Goal: Task Accomplishment & Management: Use online tool/utility

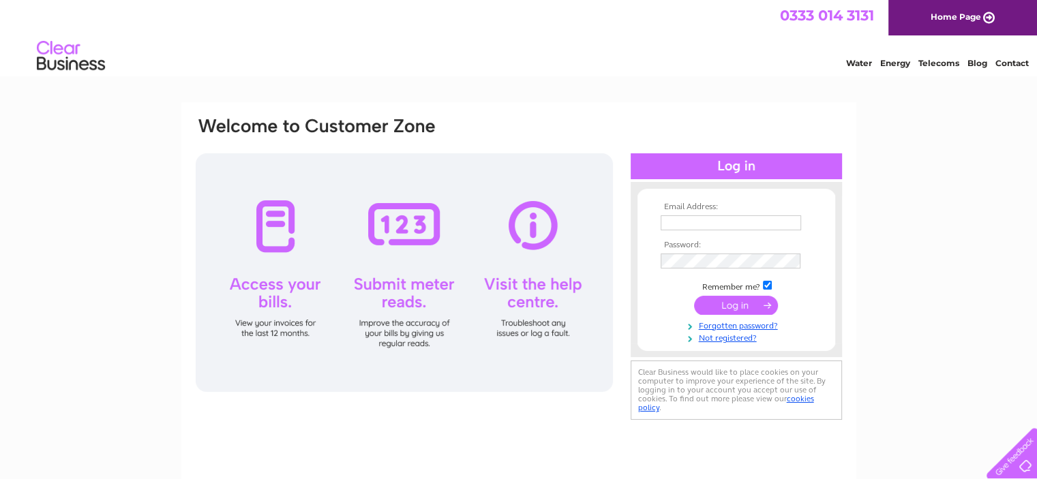
type input "ffa@futuraonline.co.uk"
click at [712, 283] on td "Remember me?" at bounding box center [736, 286] width 158 height 14
click at [724, 308] on input "submit" at bounding box center [736, 305] width 84 height 19
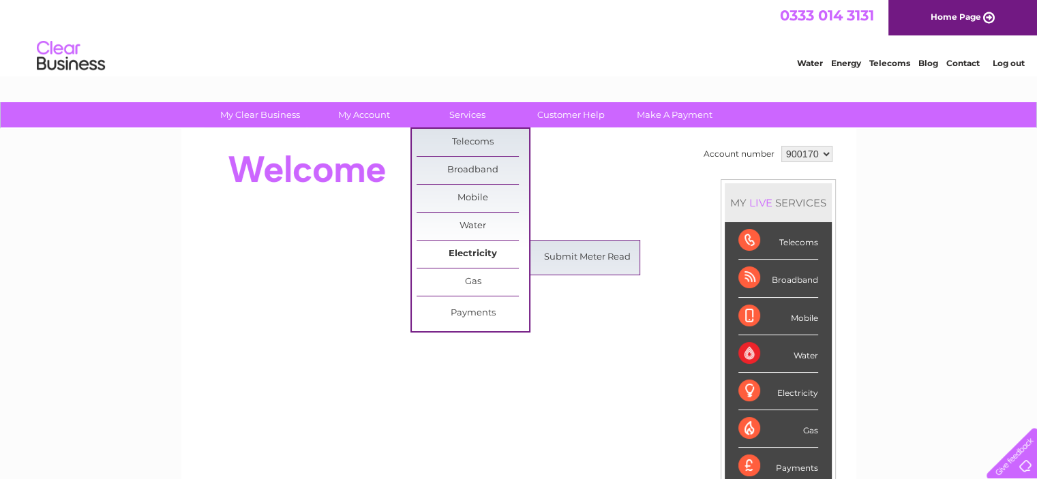
click at [473, 253] on link "Electricity" at bounding box center [473, 254] width 113 height 27
click at [537, 256] on link "Submit Meter Read" at bounding box center [587, 257] width 113 height 27
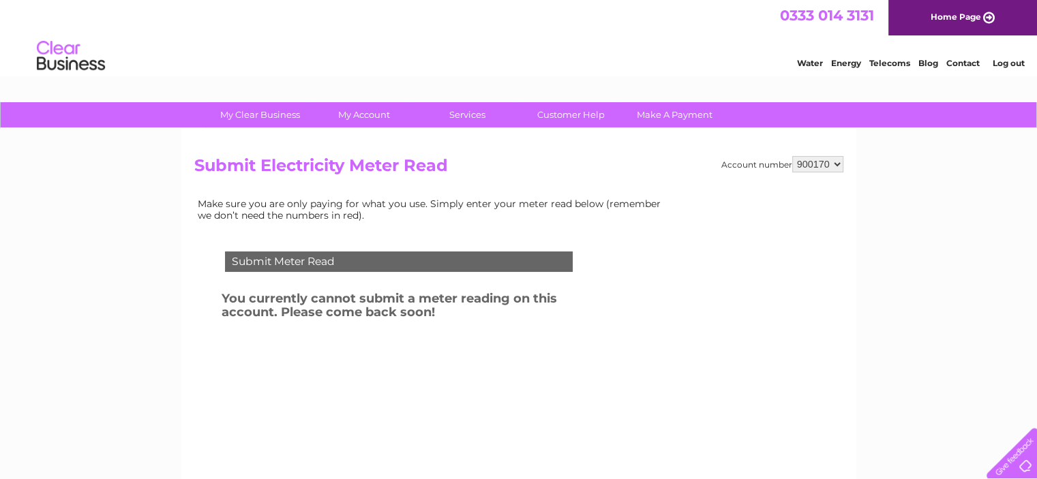
click at [813, 165] on select "900170 984791 985015 985016 985017 987283 990367" at bounding box center [817, 164] width 51 height 16
select select "990367"
click at [792, 156] on select "900170 984791 985015 985016 985017 987283 990367" at bounding box center [817, 164] width 51 height 16
click at [434, 263] on div "Submit Meter Read" at bounding box center [399, 262] width 348 height 20
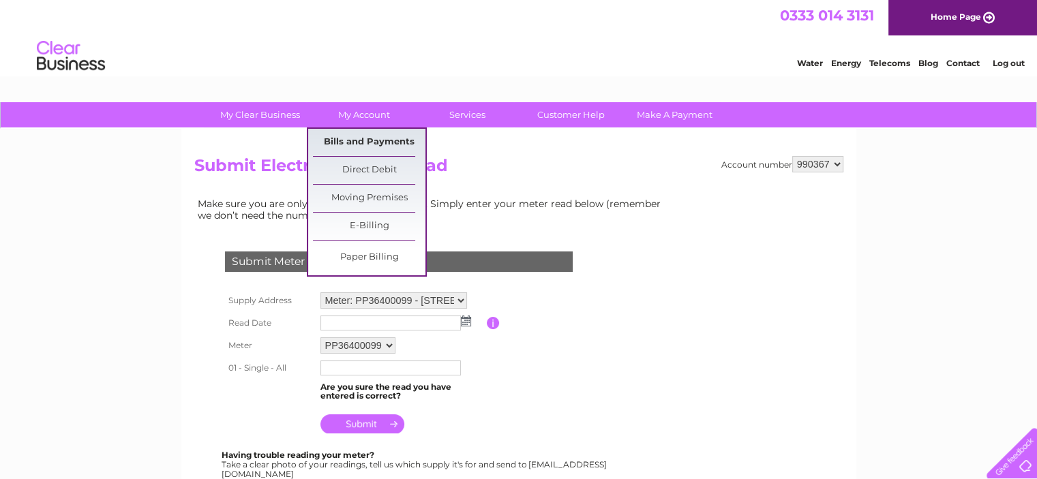
click at [374, 136] on link "Bills and Payments" at bounding box center [369, 142] width 113 height 27
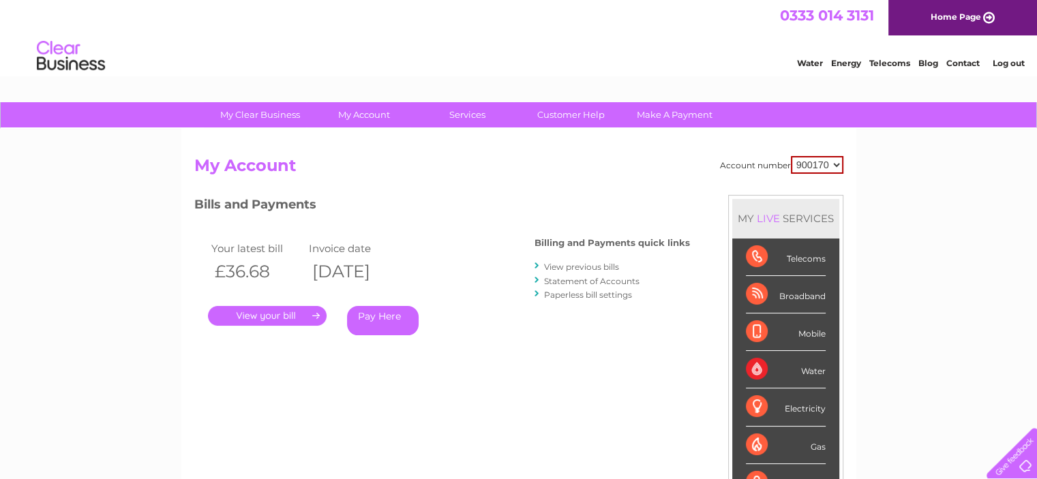
click at [826, 166] on select "900170 984791 985015 985016 985017 987283 990367" at bounding box center [817, 165] width 53 height 18
select select "990367"
click at [791, 156] on select "900170 984791 985015 985016 985017 987283 990367" at bounding box center [817, 165] width 53 height 18
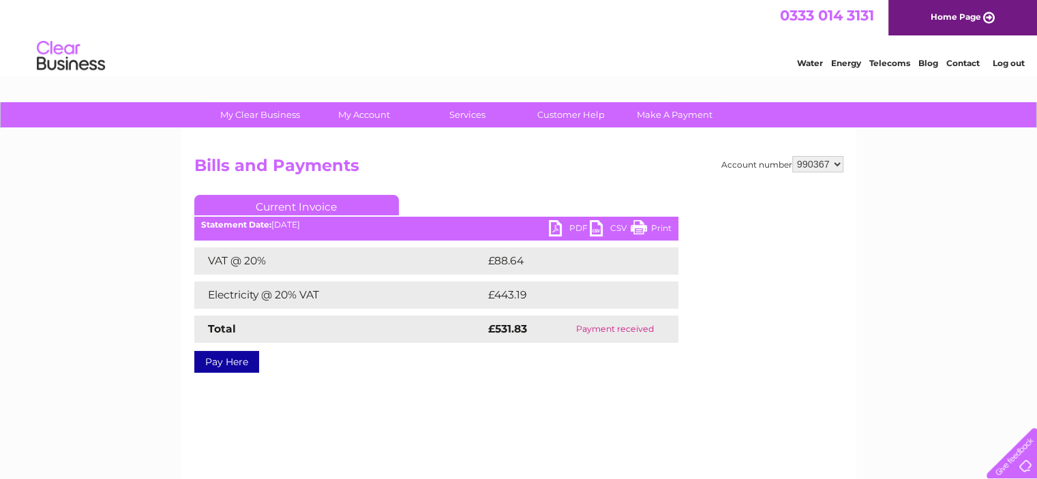
click at [550, 224] on link "PDF" at bounding box center [569, 230] width 41 height 20
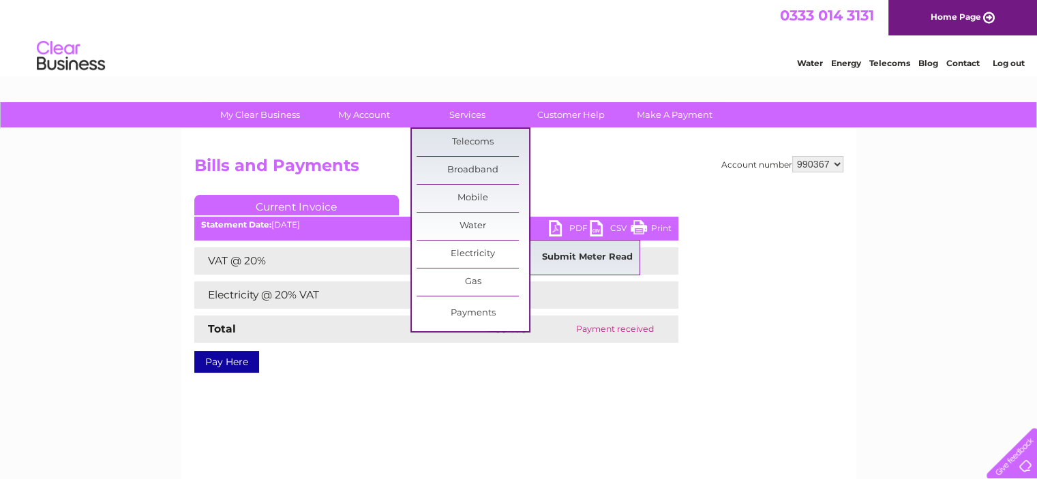
click at [570, 265] on link "Submit Meter Read" at bounding box center [587, 257] width 113 height 27
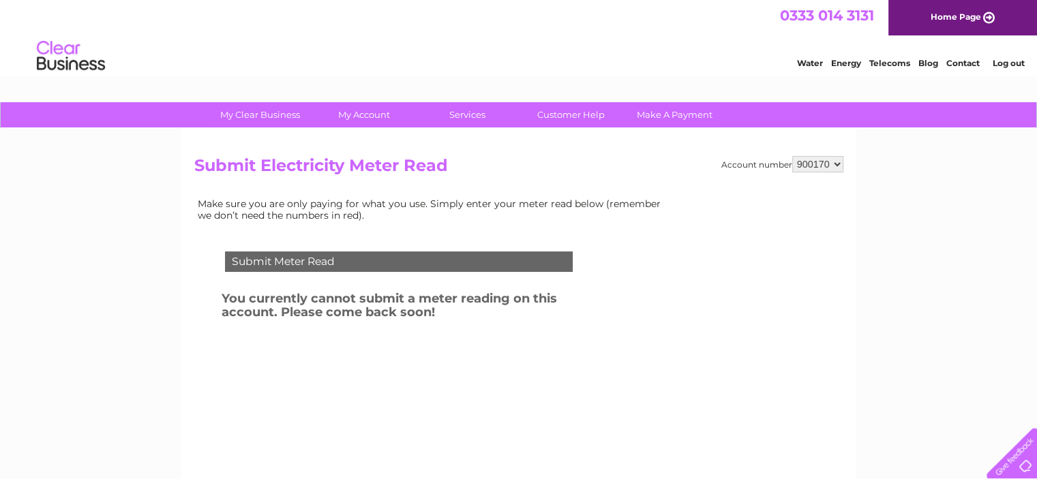
click at [813, 171] on select "900170 984791 985015 985016 985017 987283 990367" at bounding box center [817, 164] width 51 height 16
select select "990367"
click at [792, 156] on select "900170 984791 985015 985016 985017 987283 990367" at bounding box center [817, 164] width 51 height 16
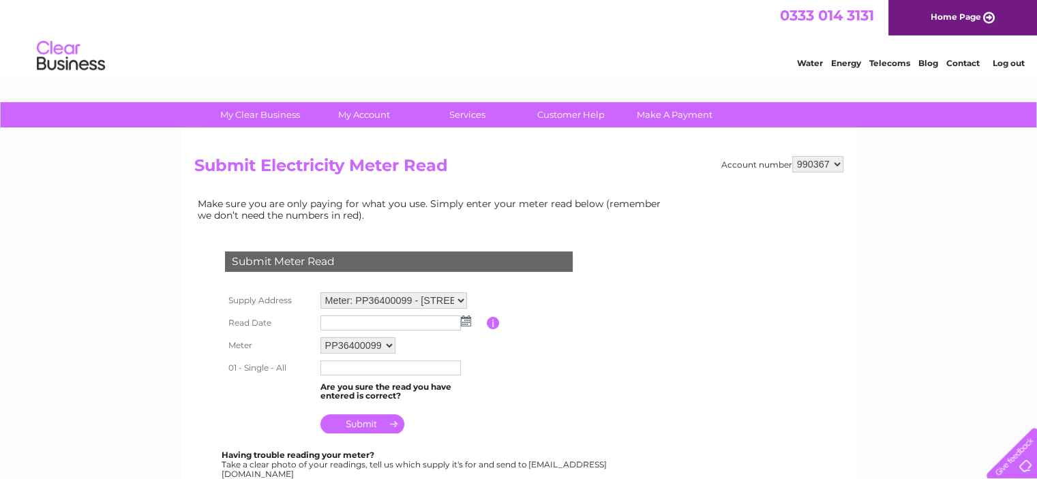
click at [464, 321] on img at bounding box center [466, 321] width 10 height 11
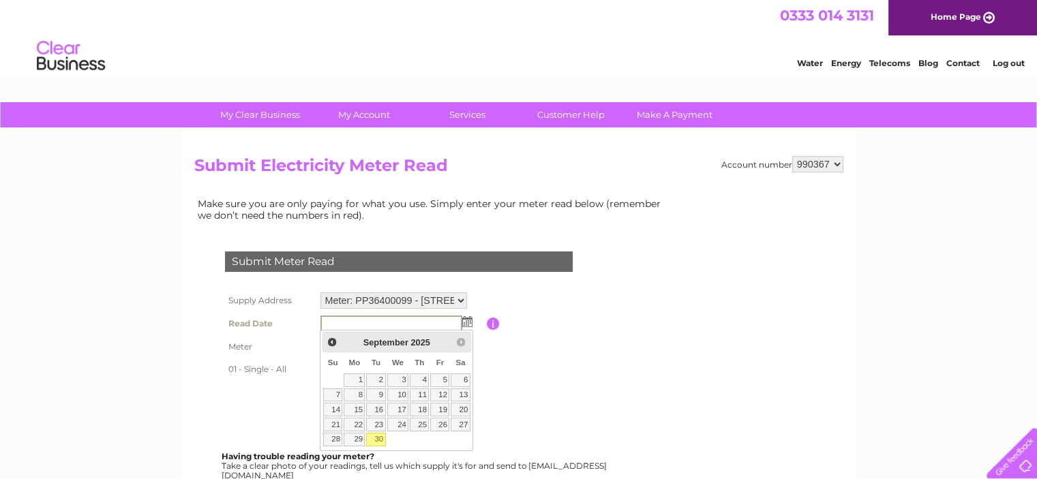
click at [382, 436] on link "30" at bounding box center [375, 440] width 19 height 14
type input "[DATE]"
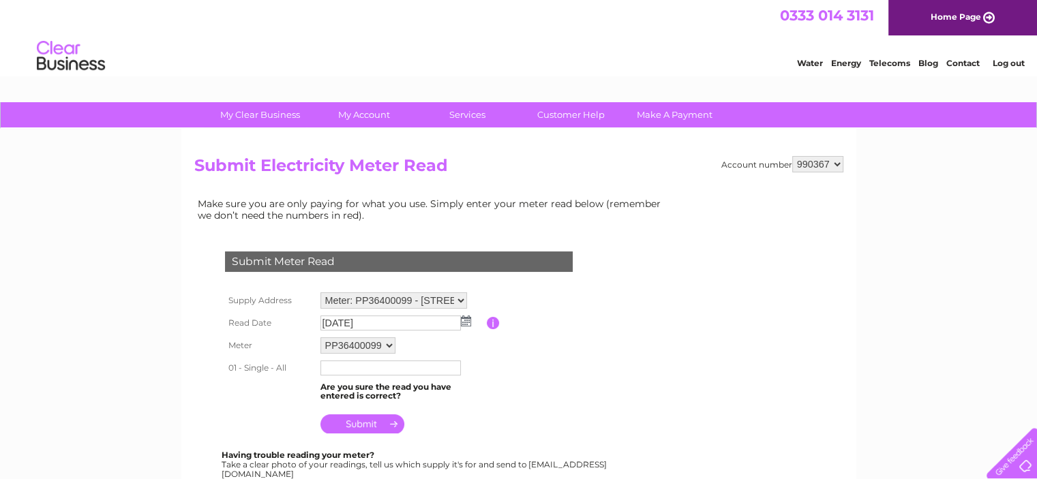
click at [333, 368] on input "text" at bounding box center [390, 368] width 140 height 15
type input "969340"
click at [387, 427] on input "submit" at bounding box center [362, 424] width 84 height 19
